Goal: Information Seeking & Learning: Learn about a topic

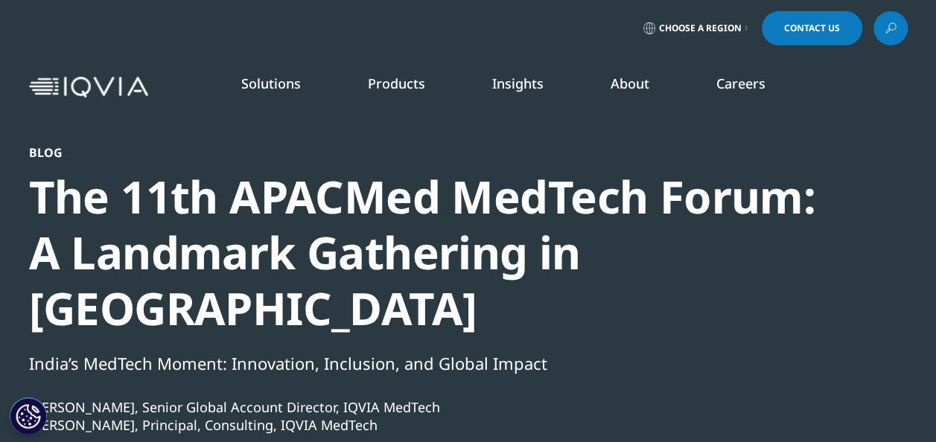
click at [897, 161] on div "Blog The 11th APACMed MedTech Forum: A Landmark Gathering in New Delhi India’s …" at bounding box center [468, 377] width 878 height 464
click at [28, 415] on button "Cookies Settings" at bounding box center [28, 415] width 37 height 37
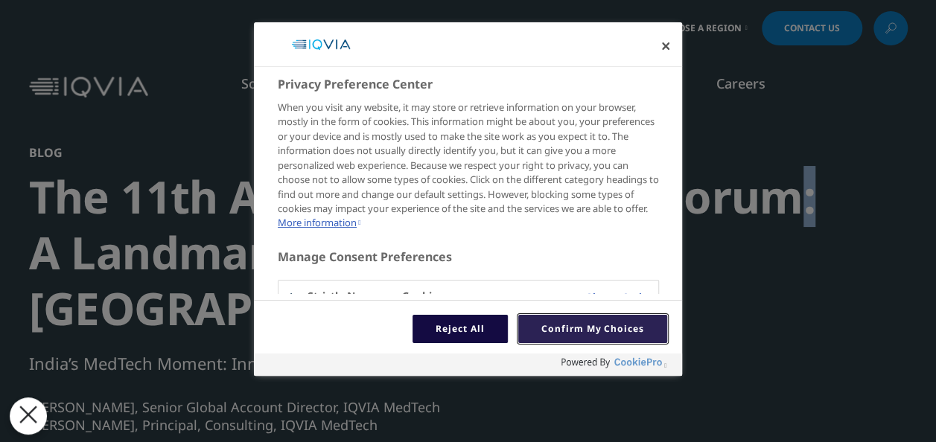
click at [563, 339] on button "Confirm My Choices" at bounding box center [592, 329] width 149 height 28
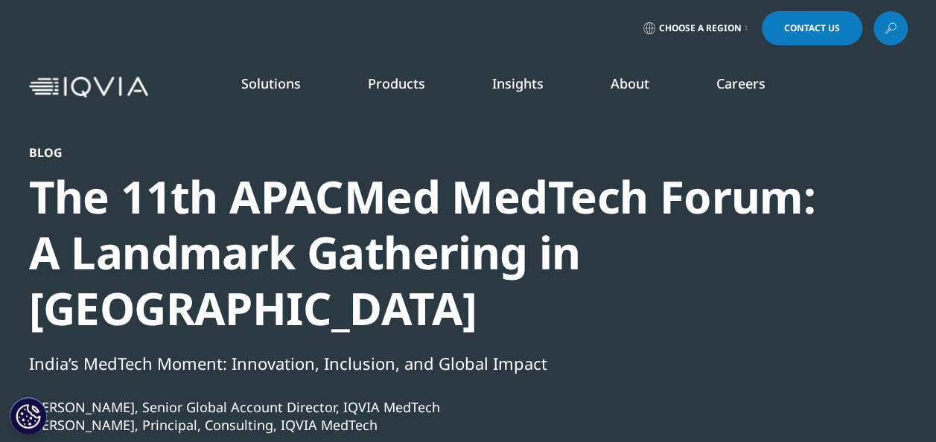
click at [17, 426] on button "Cookies Settings" at bounding box center [28, 415] width 37 height 37
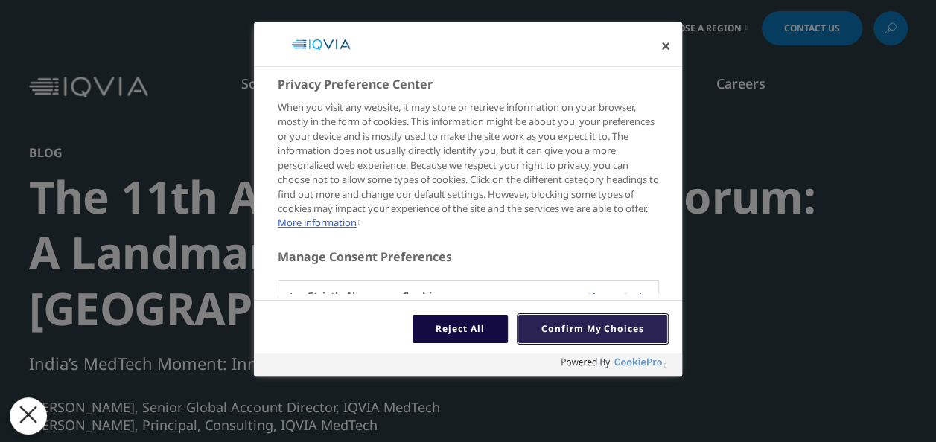
click at [588, 333] on button "Confirm My Choices" at bounding box center [592, 329] width 149 height 28
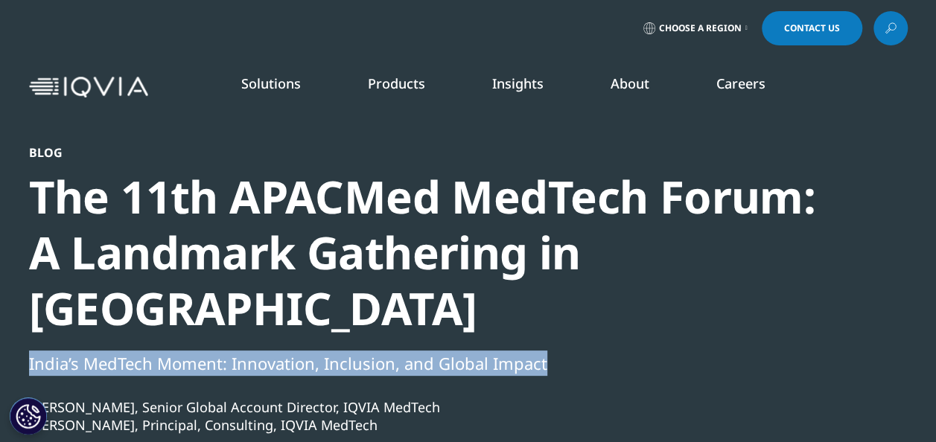
drag, startPoint x: 546, startPoint y: 302, endPoint x: 0, endPoint y: 297, distance: 546.4
copy div "India’s MedTech Moment: Innovation, Inclusion, and Global Impact"
click at [636, 351] on div "India’s MedTech Moment: Innovation, Inclusion, and Global Impact" at bounding box center [428, 363] width 798 height 25
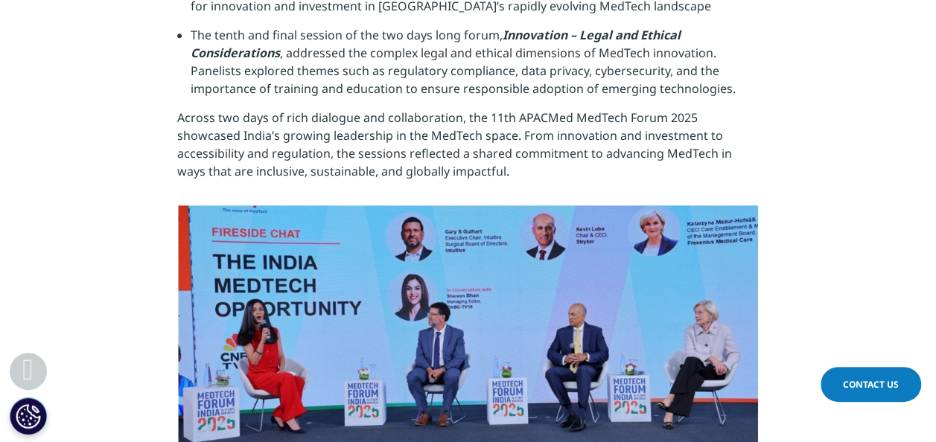
scroll to position [347, 0]
